Goal: Check status: Check status

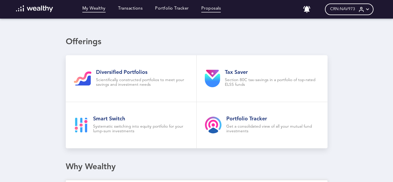
click at [217, 10] on link "Proposals" at bounding box center [211, 9] width 20 height 6
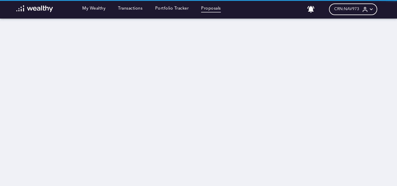
click at [346, 5] on div "CRN: NAV973" at bounding box center [353, 9] width 48 height 12
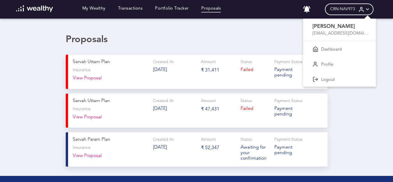
click at [352, 97] on div at bounding box center [196, 91] width 393 height 182
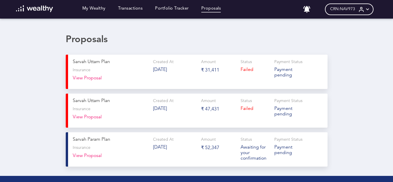
click at [301, 80] on div "Payment Status P a y m e n t p e n d i n g" at bounding box center [288, 71] width 29 height 25
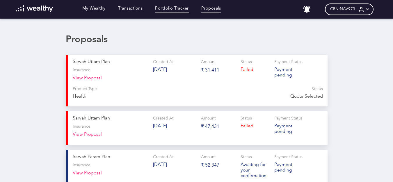
click at [182, 12] on link "Portfolio Tracker" at bounding box center [172, 9] width 34 height 6
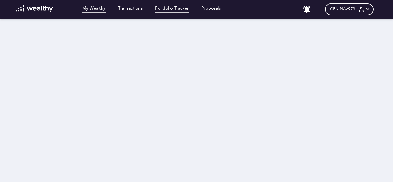
click at [95, 11] on link "My Wealthy" at bounding box center [93, 9] width 23 height 6
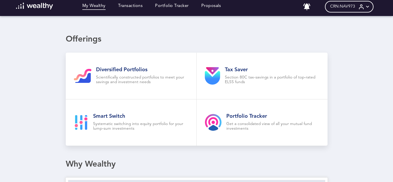
scroll to position [0, 4]
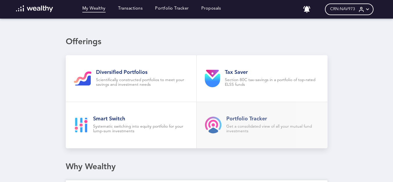
click at [251, 113] on link "Portfolio Tracker Get a consolidated view of all your mutual fund investments" at bounding box center [262, 125] width 131 height 47
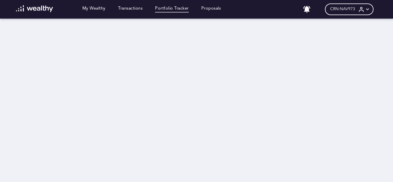
click at [293, 46] on div at bounding box center [197, 101] width 262 height 165
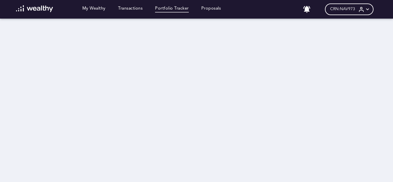
click at [293, 46] on div at bounding box center [197, 101] width 262 height 165
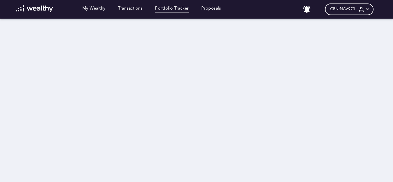
click at [293, 46] on div at bounding box center [197, 101] width 262 height 165
click at [345, 6] on div "CRN: NAV973" at bounding box center [349, 9] width 48 height 12
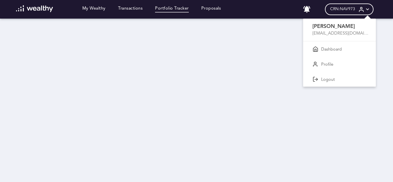
scroll to position [0, 4]
